Goal: Information Seeking & Learning: Learn about a topic

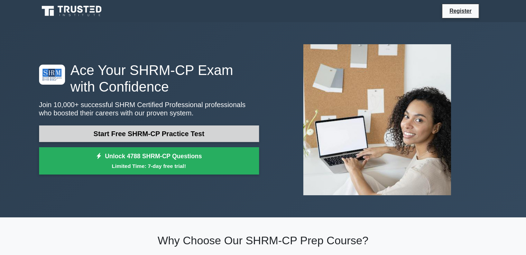
click at [136, 134] on link "Start Free SHRM-CP Practice Test" at bounding box center [149, 134] width 220 height 17
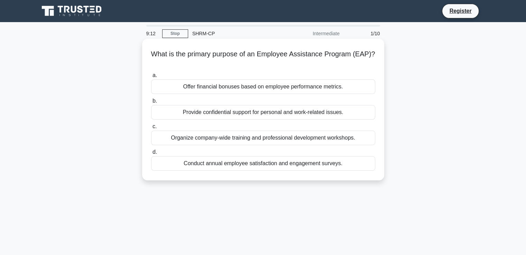
click at [214, 90] on div "Offer financial bonuses based on employee performance metrics." at bounding box center [263, 87] width 224 height 15
click at [151, 78] on input "a. Offer financial bonuses based on employee performance metrics." at bounding box center [151, 75] width 0 height 4
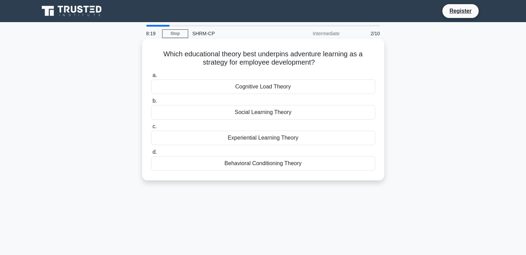
click at [271, 90] on div "Cognitive Load Theory" at bounding box center [263, 87] width 224 height 15
click at [151, 78] on input "a. Cognitive Load Theory" at bounding box center [151, 75] width 0 height 4
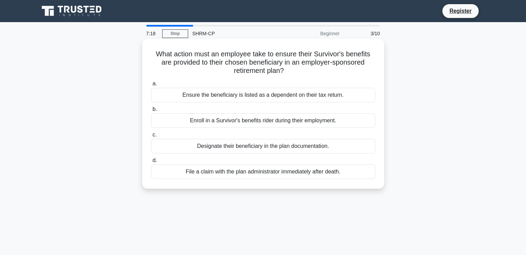
click at [243, 147] on div "Designate their beneficiary in the plan documentation." at bounding box center [263, 146] width 224 height 15
click at [151, 137] on input "c. Designate their beneficiary in the plan documentation." at bounding box center [151, 135] width 0 height 4
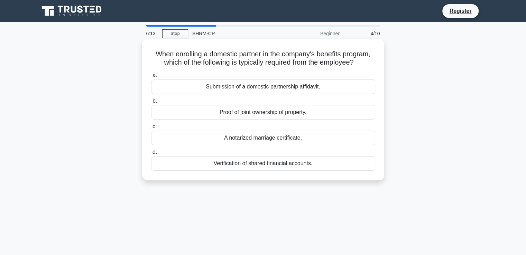
click at [250, 87] on div "Submission of a domestic partnership affidavit." at bounding box center [263, 87] width 224 height 15
click at [151, 78] on input "a. Submission of a domestic partnership affidavit." at bounding box center [151, 75] width 0 height 4
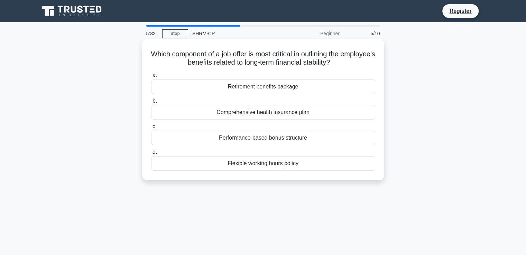
click at [261, 89] on div "Retirement benefits package" at bounding box center [263, 87] width 224 height 15
click at [151, 78] on input "a. Retirement benefits package" at bounding box center [151, 75] width 0 height 4
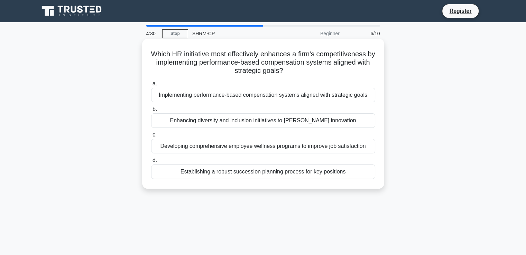
click at [250, 97] on div "Implementing performance-based compensation systems aligned with strategic goals" at bounding box center [263, 95] width 224 height 15
click at [151, 86] on input "a. Implementing performance-based compensation systems aligned with strategic g…" at bounding box center [151, 84] width 0 height 4
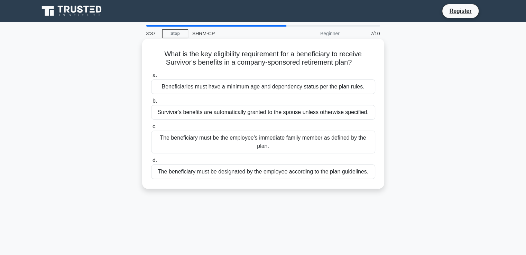
click at [212, 112] on div "Survivor's benefits are automatically granted to the spouse unless otherwise sp…" at bounding box center [263, 112] width 224 height 15
click at [151, 103] on input "b. Survivor's benefits are automatically granted to the spouse unless otherwise…" at bounding box center [151, 101] width 0 height 4
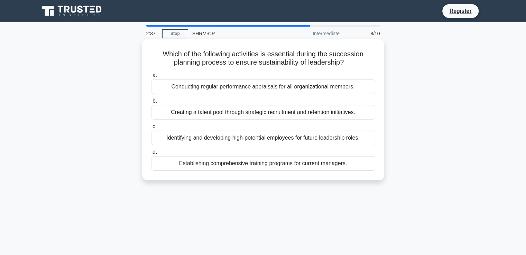
click at [254, 163] on div "Establishing comprehensive training programs for current managers." at bounding box center [263, 163] width 224 height 15
click at [151, 155] on input "d. Establishing comprehensive training programs for current managers." at bounding box center [151, 152] width 0 height 4
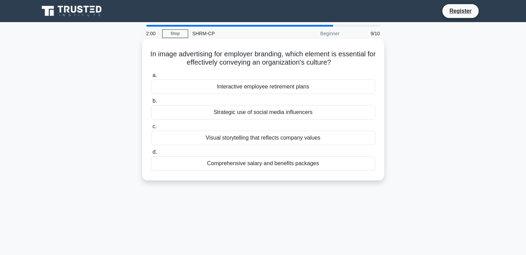
click at [238, 137] on div "Visual storytelling that reflects company values" at bounding box center [263, 138] width 224 height 15
click at [151, 129] on input "c. Visual storytelling that reflects company values" at bounding box center [151, 126] width 0 height 4
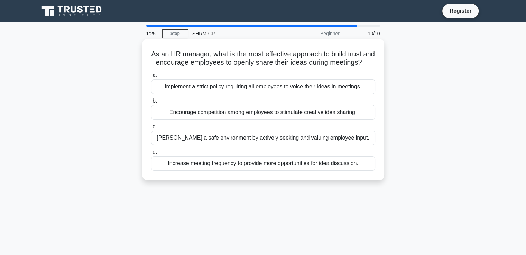
click at [232, 145] on div "[PERSON_NAME] a safe environment by actively seeking and valuing employee input." at bounding box center [263, 138] width 224 height 15
click at [151, 129] on input "c. Foster a safe environment by actively seeking and valuing employee input." at bounding box center [151, 126] width 0 height 4
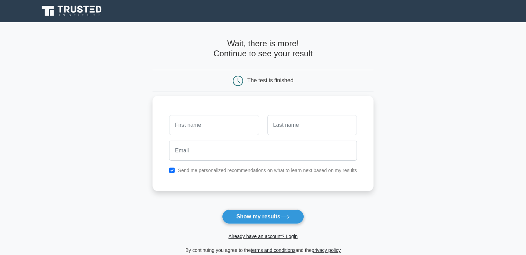
click at [208, 126] on input "text" at bounding box center [214, 125] width 90 height 20
type input "Fatima"
click at [280, 126] on input "text" at bounding box center [312, 125] width 90 height 20
type input "Jivraj"
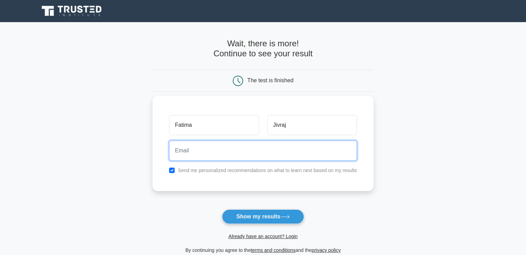
click at [230, 156] on input "email" at bounding box center [263, 151] width 188 height 20
type input "fjivraj@visualciti.com"
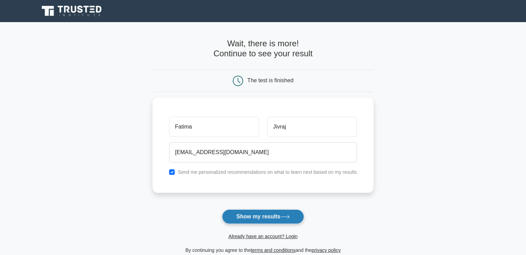
click at [253, 215] on button "Show my results" at bounding box center [263, 217] width 82 height 15
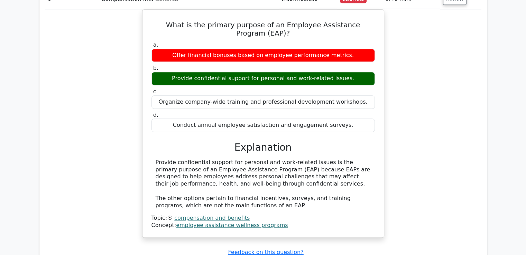
scroll to position [657, 0]
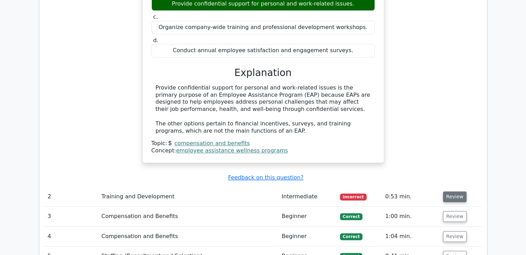
click at [451, 192] on button "Review" at bounding box center [455, 197] width 24 height 11
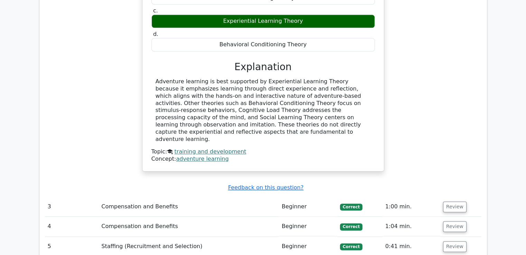
scroll to position [968, 0]
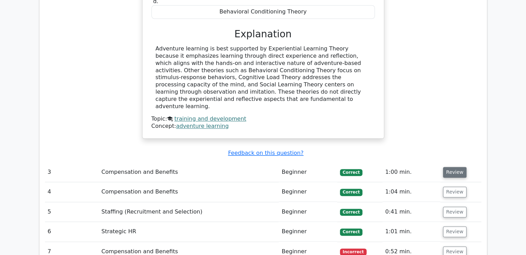
click at [452, 167] on button "Review" at bounding box center [455, 172] width 24 height 11
click at [455, 167] on button "Review" at bounding box center [455, 172] width 24 height 11
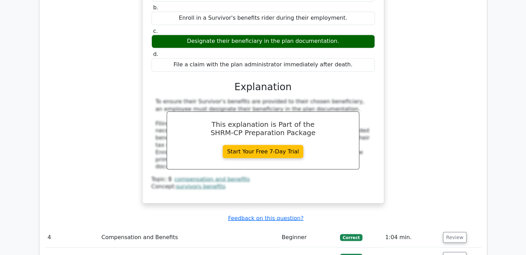
scroll to position [1245, 0]
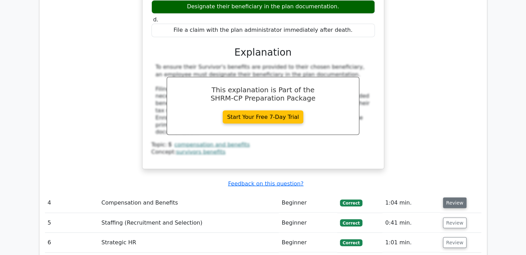
click at [451, 197] on button "Review" at bounding box center [455, 202] width 24 height 11
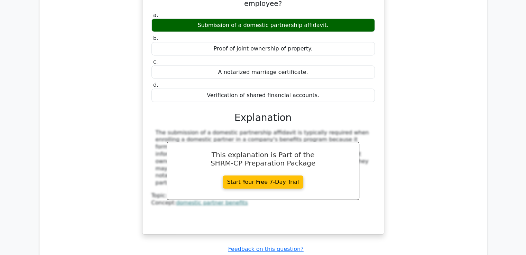
scroll to position [1487, 0]
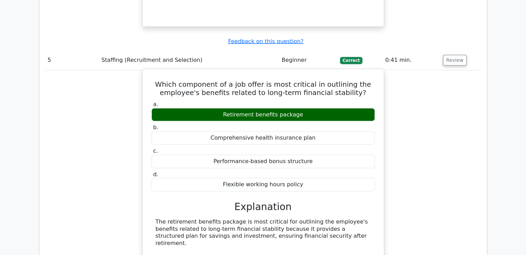
scroll to position [1798, 0]
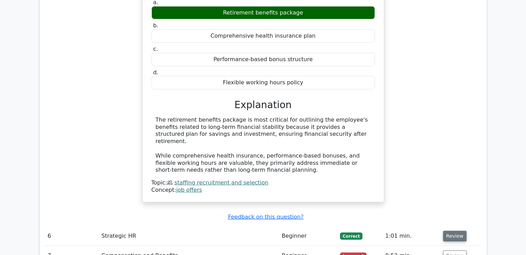
click at [453, 231] on button "Review" at bounding box center [455, 236] width 24 height 11
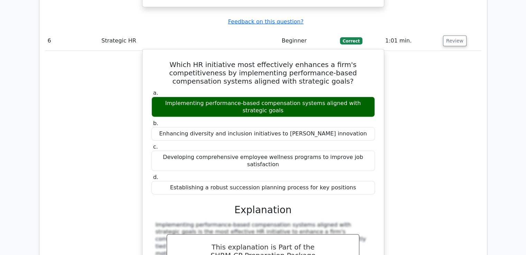
scroll to position [2075, 0]
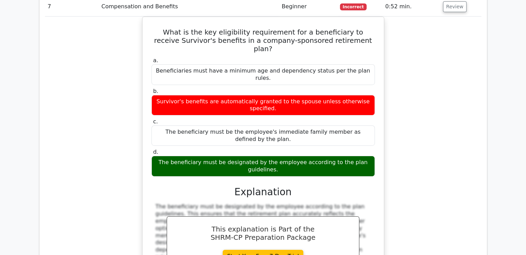
scroll to position [2420, 0]
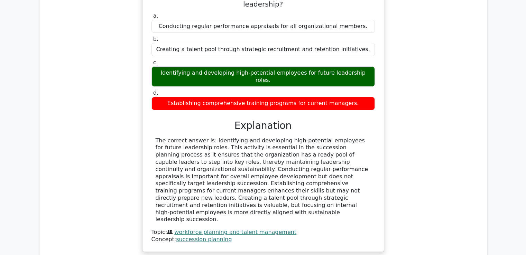
scroll to position [2732, 0]
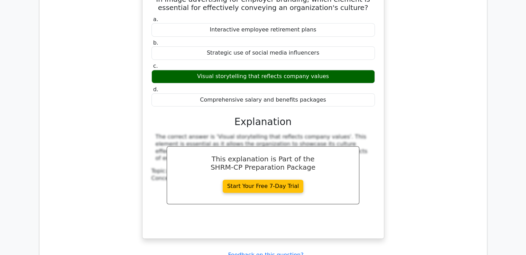
scroll to position [3043, 0]
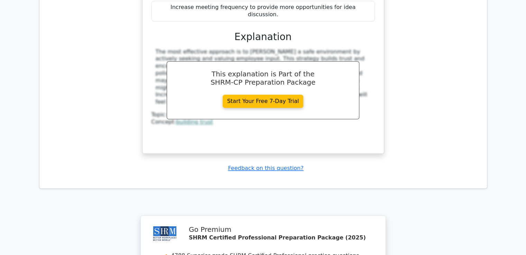
scroll to position [3548, 0]
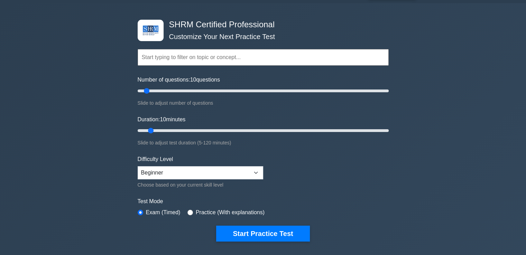
scroll to position [35, 0]
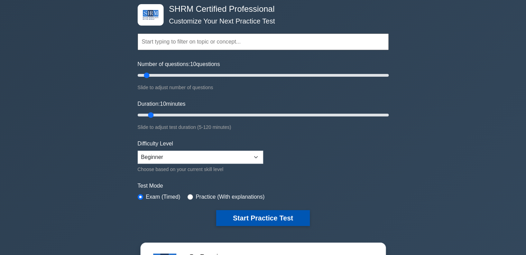
click at [249, 216] on button "Start Practice Test" at bounding box center [262, 218] width 93 height 16
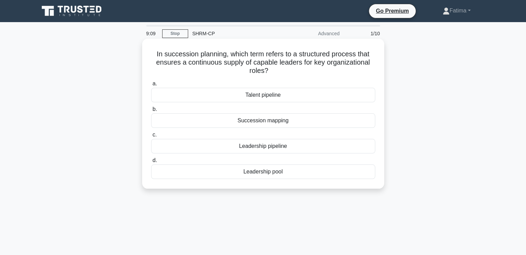
click at [267, 148] on div "Leadership pipeline" at bounding box center [263, 146] width 224 height 15
click at [151, 137] on input "c. Leadership pipeline" at bounding box center [151, 135] width 0 height 4
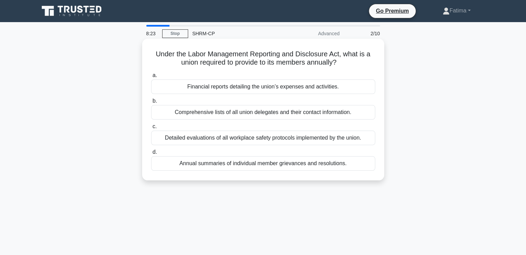
click at [224, 114] on div "Comprehensive lists of all union delegates and their contact information." at bounding box center [263, 112] width 224 height 15
click at [151, 103] on input "b. Comprehensive lists of all union delegates and their contact information." at bounding box center [151, 101] width 0 height 4
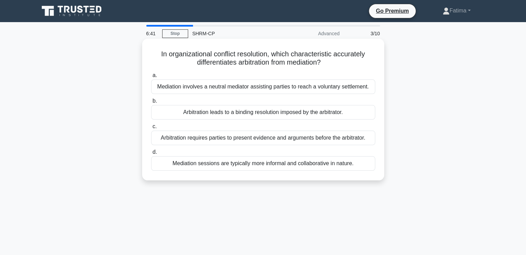
click at [260, 141] on div "Arbitration requires parties to present evidence and arguments before the arbit…" at bounding box center [263, 138] width 224 height 15
click at [151, 129] on input "c. Arbitration requires parties to present evidence and arguments before the ar…" at bounding box center [151, 126] width 0 height 4
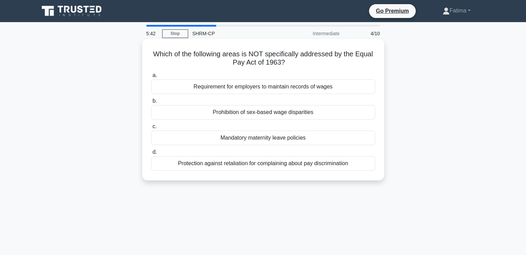
click at [256, 139] on div "Mandatory maternity leave policies" at bounding box center [263, 138] width 224 height 15
click at [151, 129] on input "c. Mandatory maternity leave policies" at bounding box center [151, 126] width 0 height 4
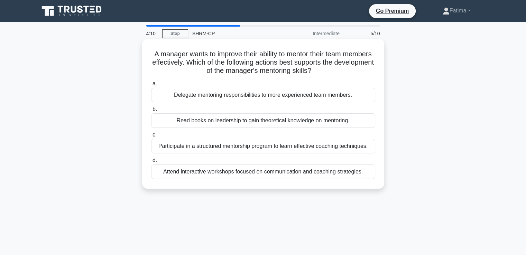
click at [228, 122] on div "Read books on leadership to gain theoretical knowledge on mentoring." at bounding box center [263, 120] width 224 height 15
click at [151, 112] on input "b. Read books on leadership to gain theoretical knowledge on mentoring." at bounding box center [151, 109] width 0 height 4
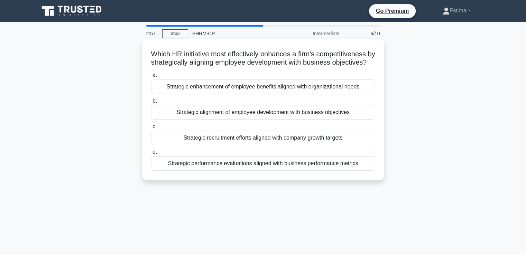
click at [266, 120] on div "Strategic alignment of employee development with business objectives" at bounding box center [263, 112] width 224 height 15
click at [151, 103] on input "b. Strategic alignment of employee development with business objectives" at bounding box center [151, 101] width 0 height 4
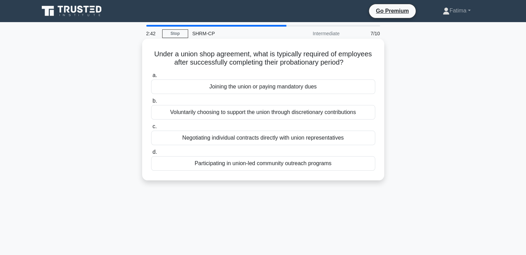
click at [259, 87] on div "Joining the union or paying mandatory dues" at bounding box center [263, 87] width 224 height 15
click at [151, 78] on input "a. Joining the union or paying mandatory dues" at bounding box center [151, 75] width 0 height 4
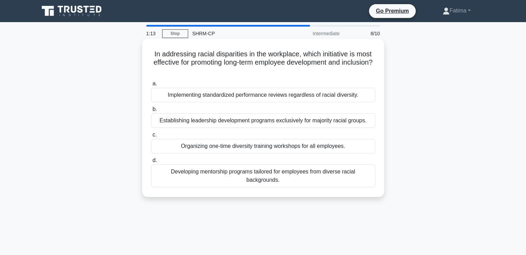
click at [275, 147] on div "Organizing one-time diversity training workshops for all employees." at bounding box center [263, 146] width 224 height 15
click at [151, 137] on input "c. Organizing one-time diversity training workshops for all employees." at bounding box center [151, 135] width 0 height 4
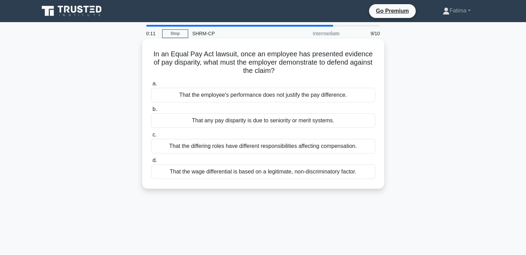
click at [181, 98] on div "That the employee's performance does not justify the pay difference." at bounding box center [263, 95] width 224 height 15
click at [151, 86] on input "a. That the employee's performance does not justify the pay difference." at bounding box center [151, 84] width 0 height 4
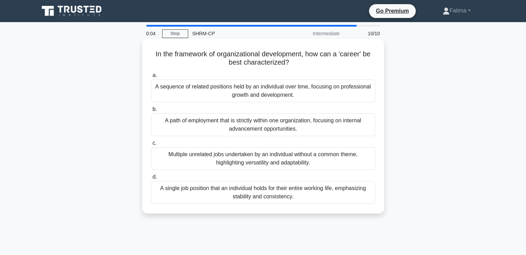
click at [243, 69] on div "In the framework of organizational development, how can a 'career' be best char…" at bounding box center [263, 125] width 237 height 169
click at [241, 100] on div "A sequence of related positions held by an individual over time, focusing on pr…" at bounding box center [263, 91] width 224 height 23
click at [151, 78] on input "a. A sequence of related positions held by an individual over time, focusing on…" at bounding box center [151, 75] width 0 height 4
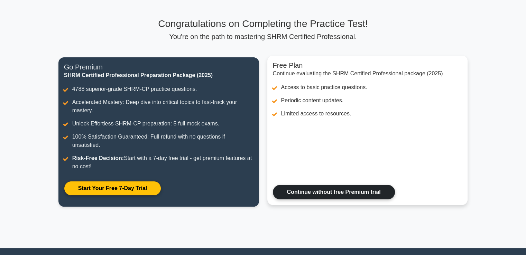
scroll to position [104, 0]
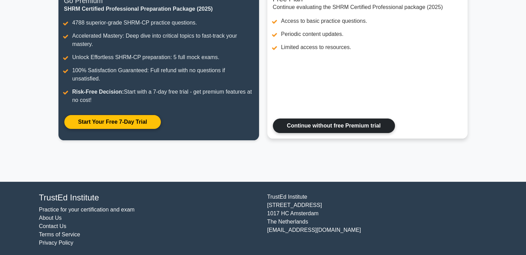
click at [307, 128] on link "Continue without free Premium trial" at bounding box center [334, 126] width 122 height 15
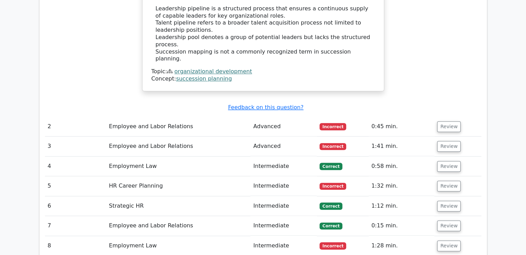
scroll to position [795, 0]
